Goal: Information Seeking & Learning: Learn about a topic

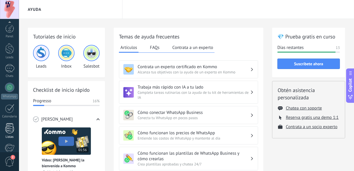
scroll to position [71, 0]
